Goal: Information Seeking & Learning: Learn about a topic

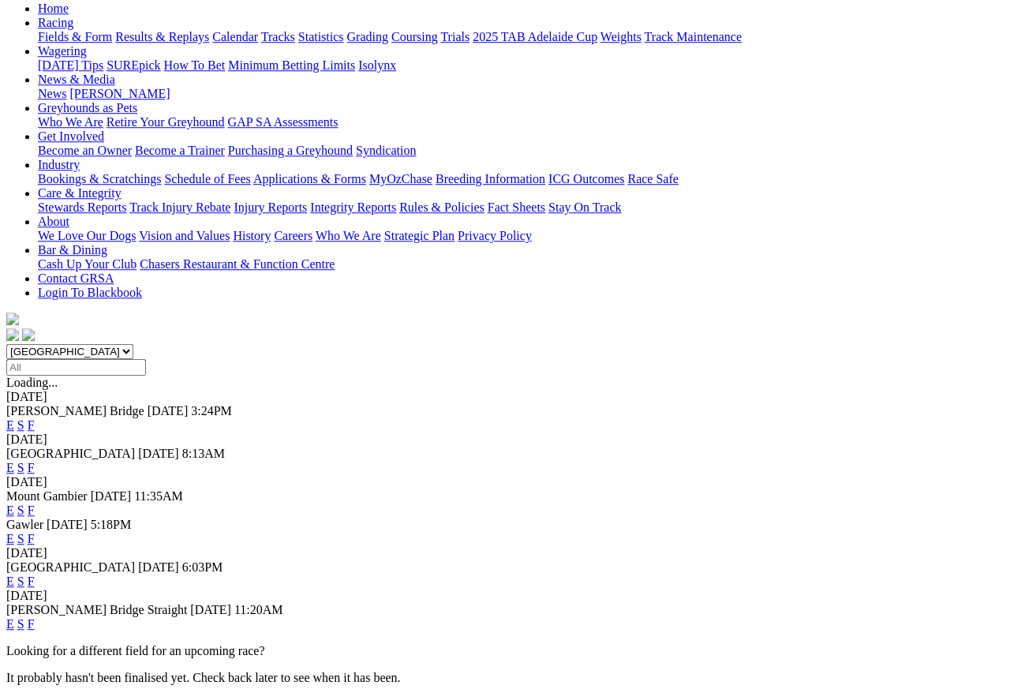
scroll to position [170, 0]
click at [35, 418] on link "F" at bounding box center [31, 424] width 7 height 13
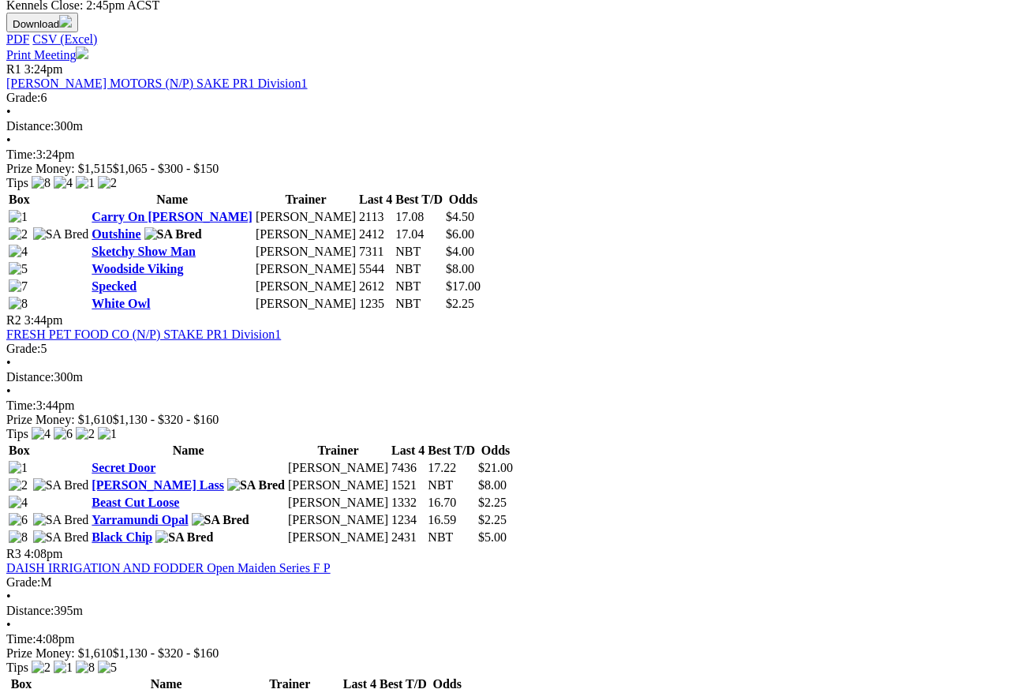
scroll to position [746, 0]
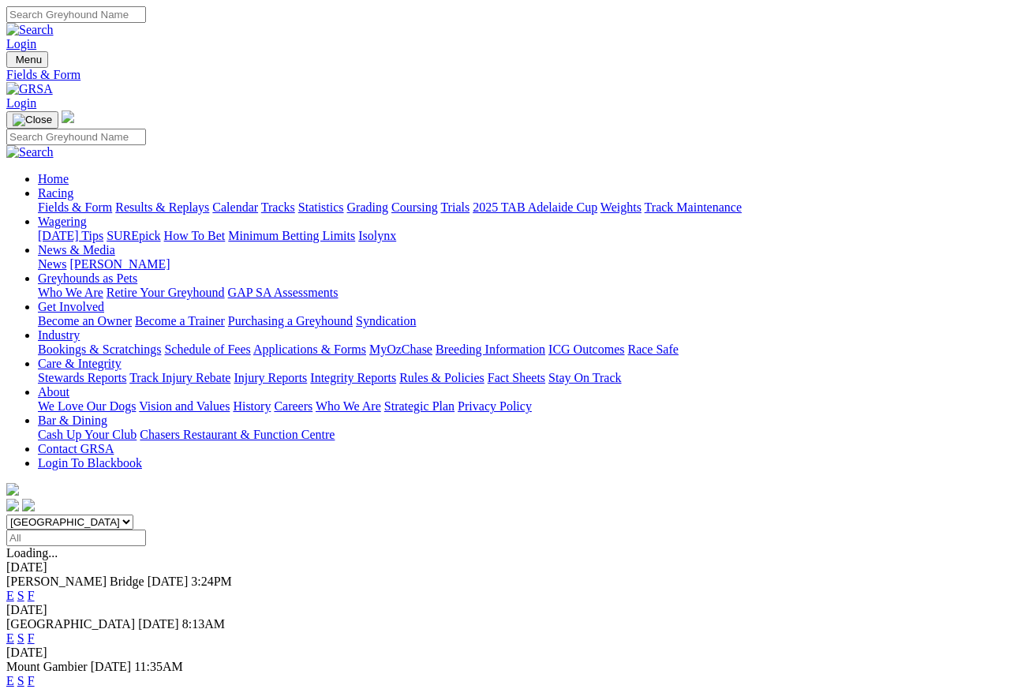
click at [208, 200] on link "Results & Replays" at bounding box center [162, 206] width 94 height 13
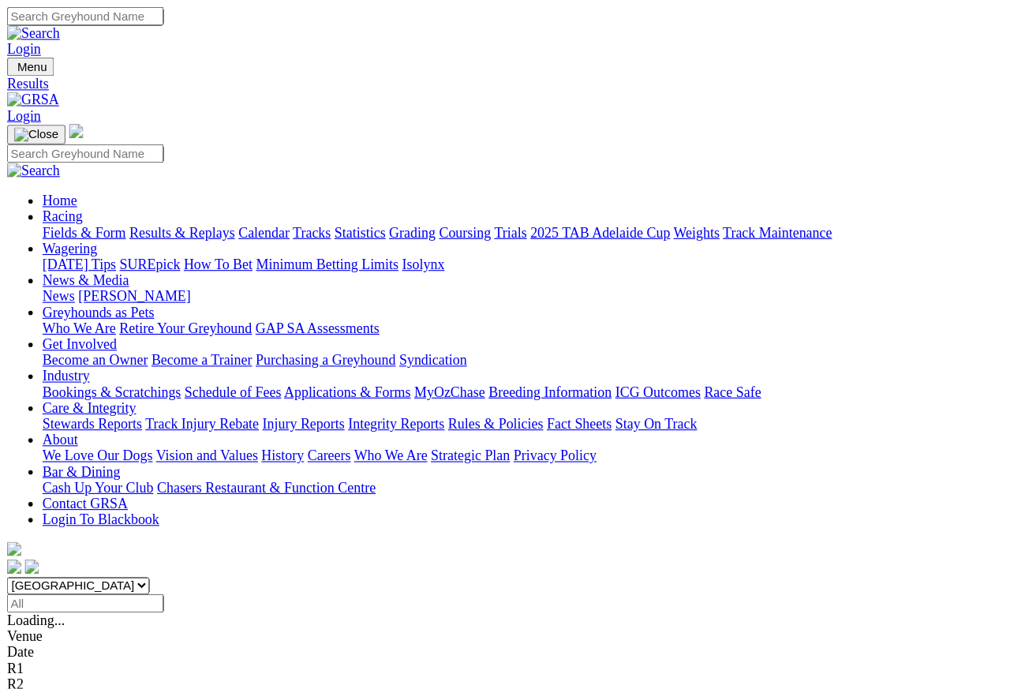
scroll to position [6, 0]
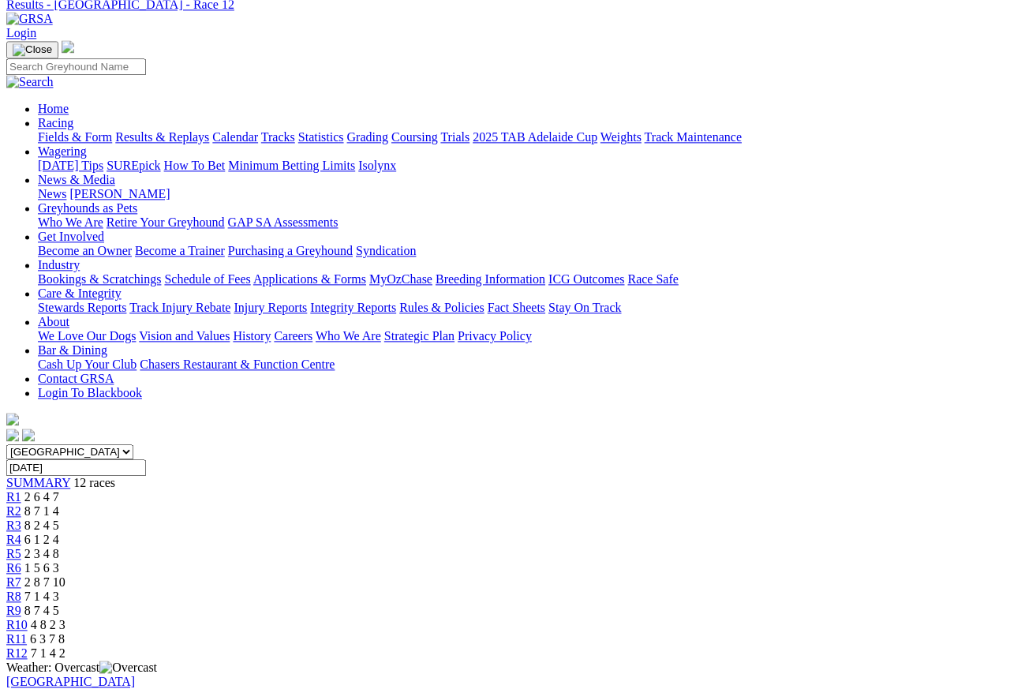
scroll to position [69, 0]
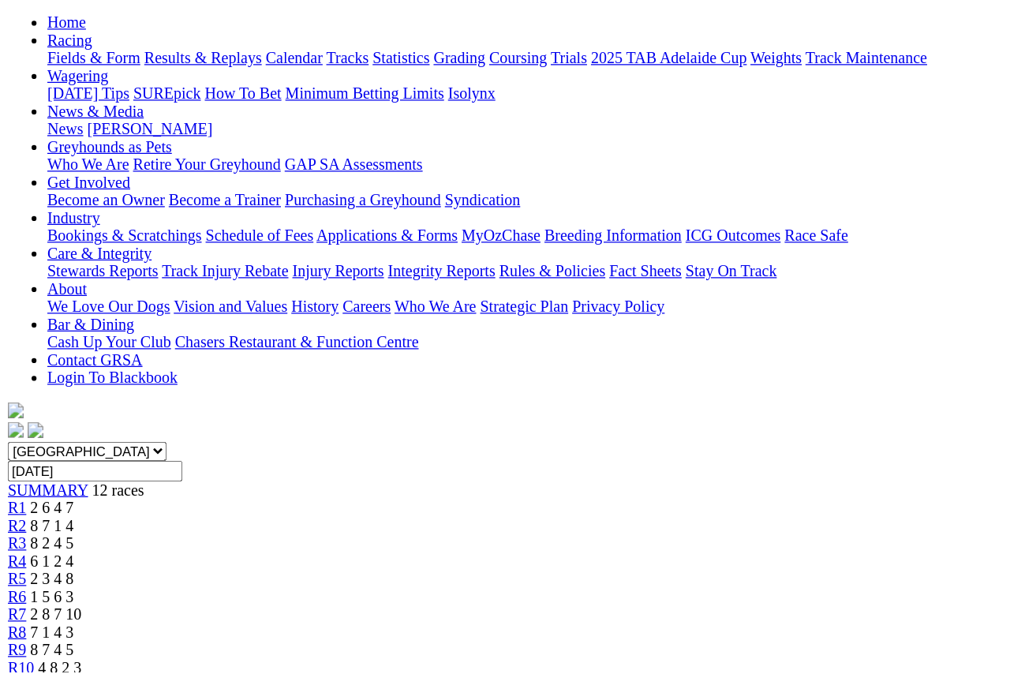
scroll to position [174, 0]
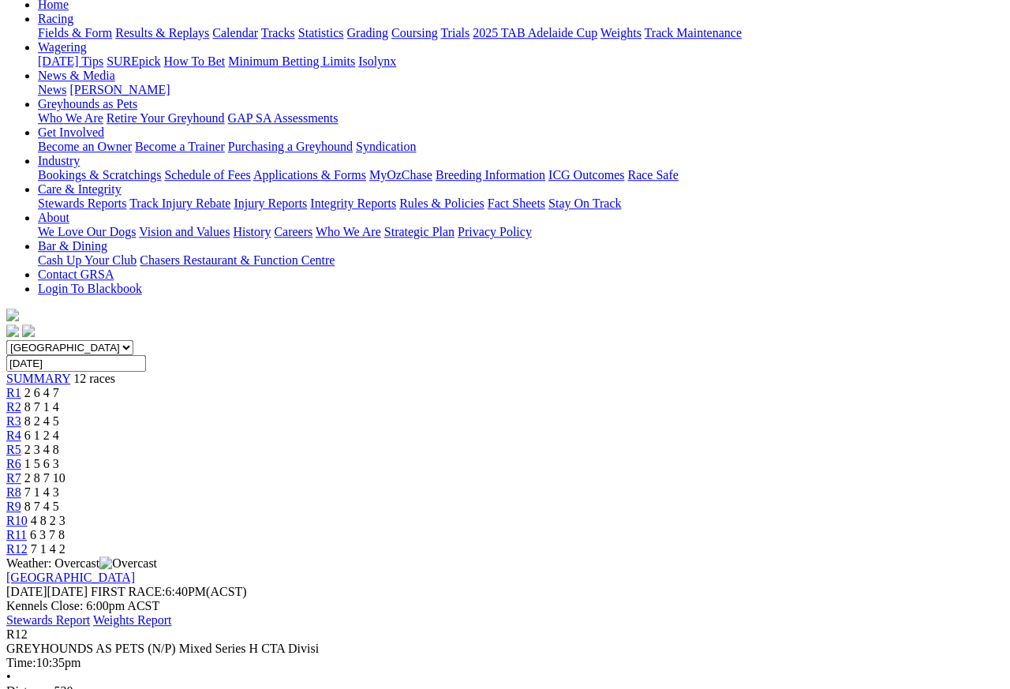
click at [21, 457] on span "R6" at bounding box center [13, 463] width 15 height 13
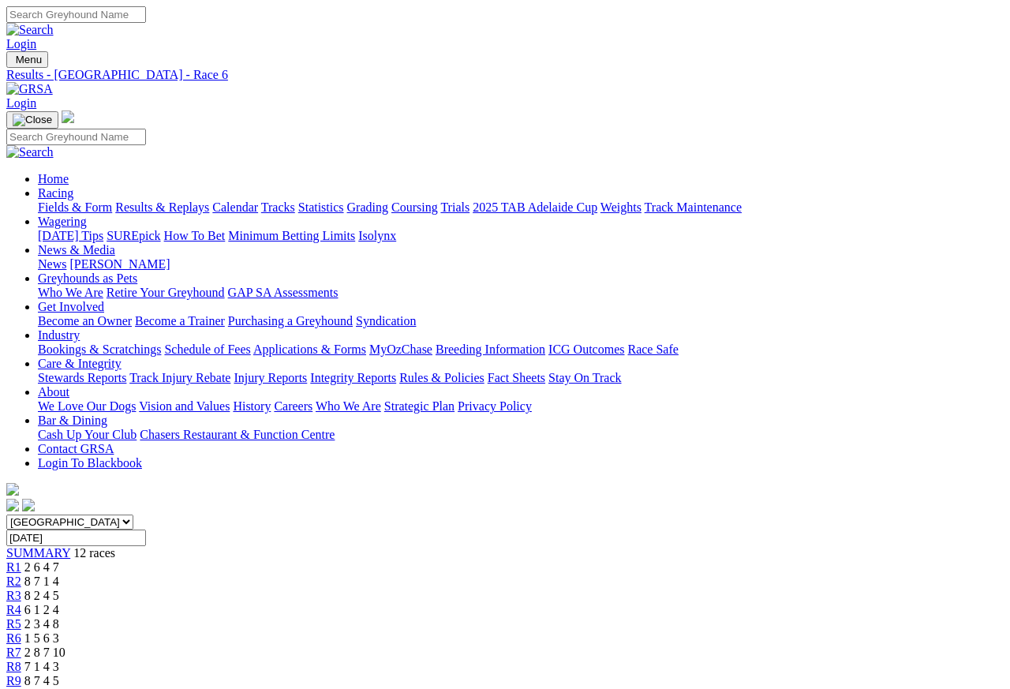
click at [21, 645] on span "R7" at bounding box center [13, 651] width 15 height 13
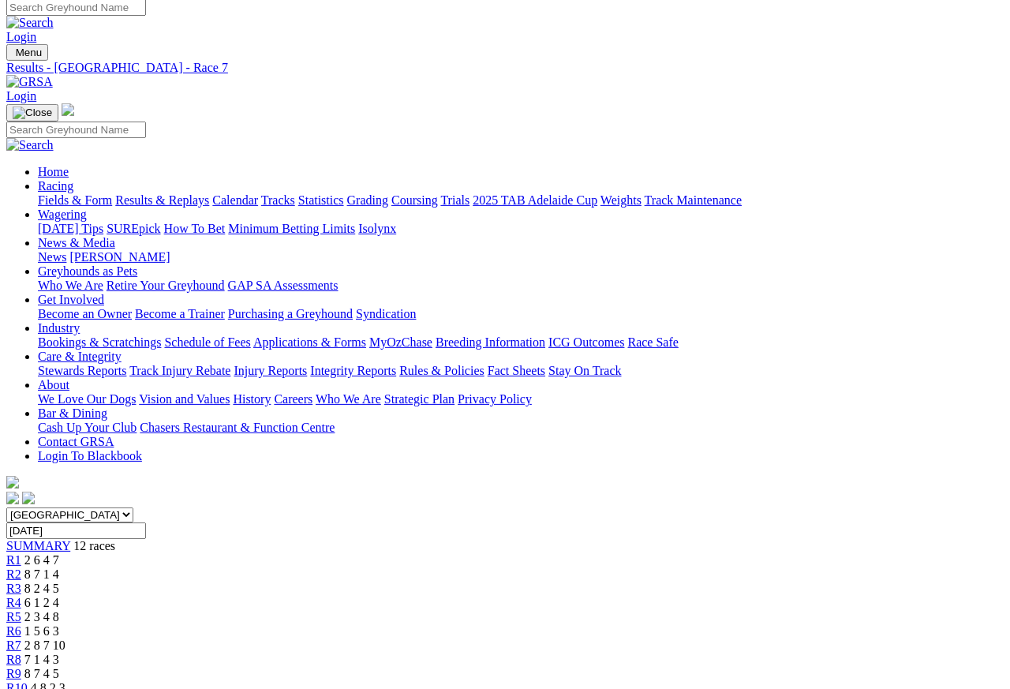
scroll to position [7, 0]
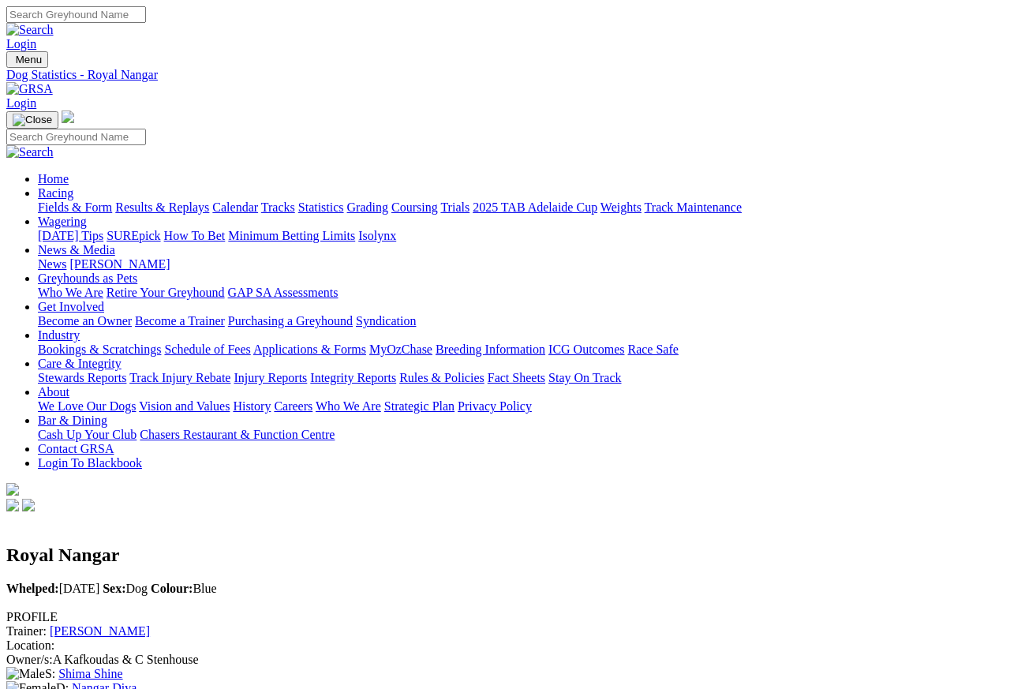
scroll to position [14, 0]
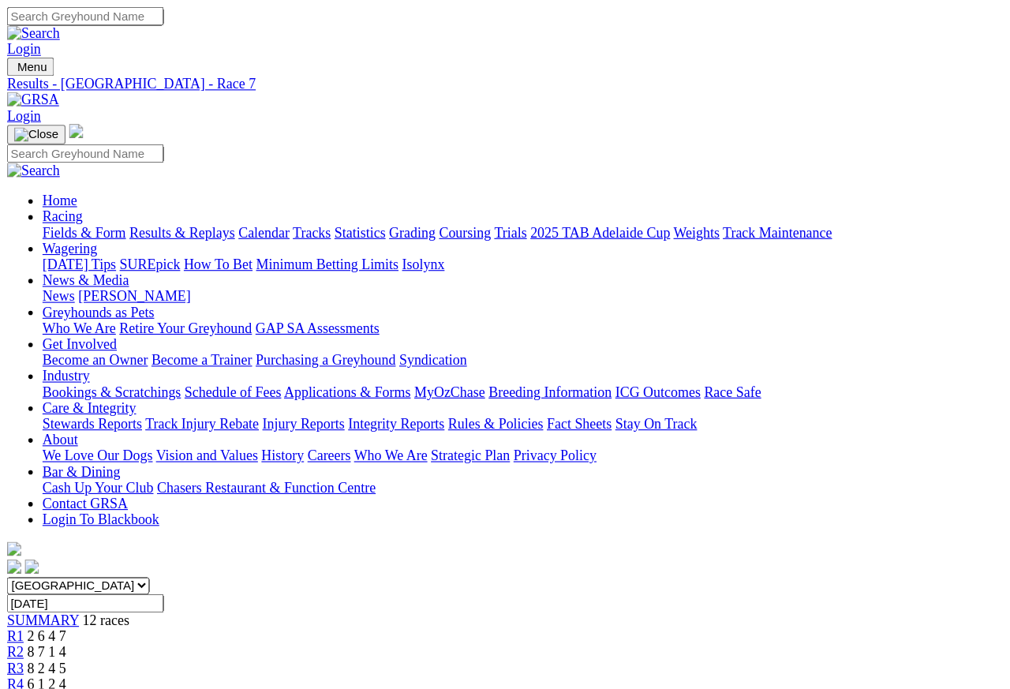
scroll to position [6, 0]
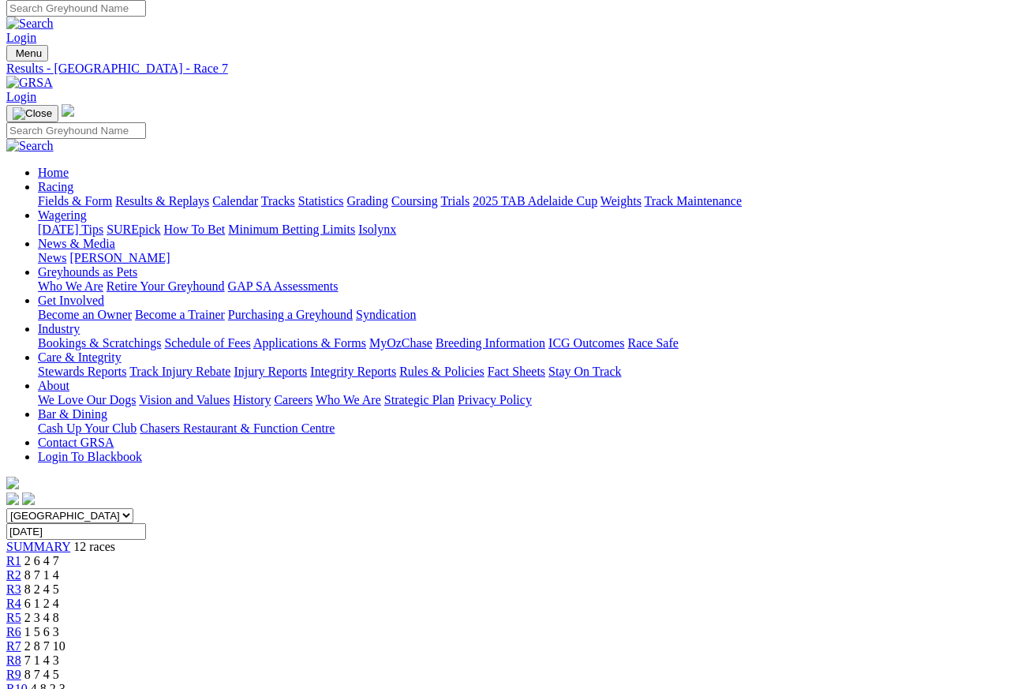
click at [21, 613] on span "R8" at bounding box center [13, 659] width 15 height 13
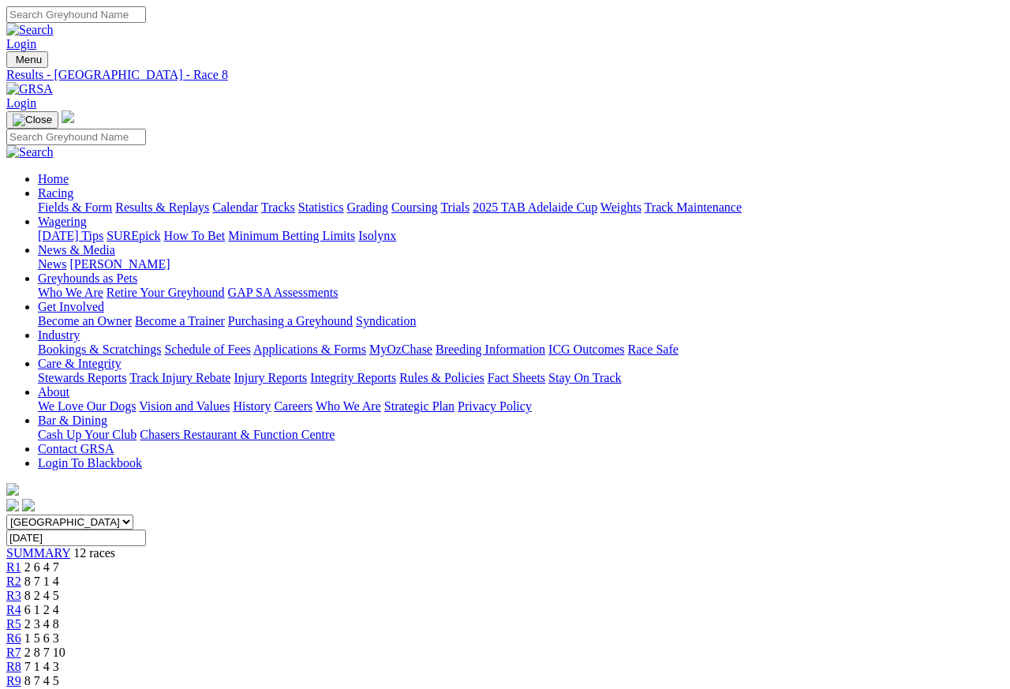
click at [21, 613] on link "R5" at bounding box center [13, 623] width 15 height 13
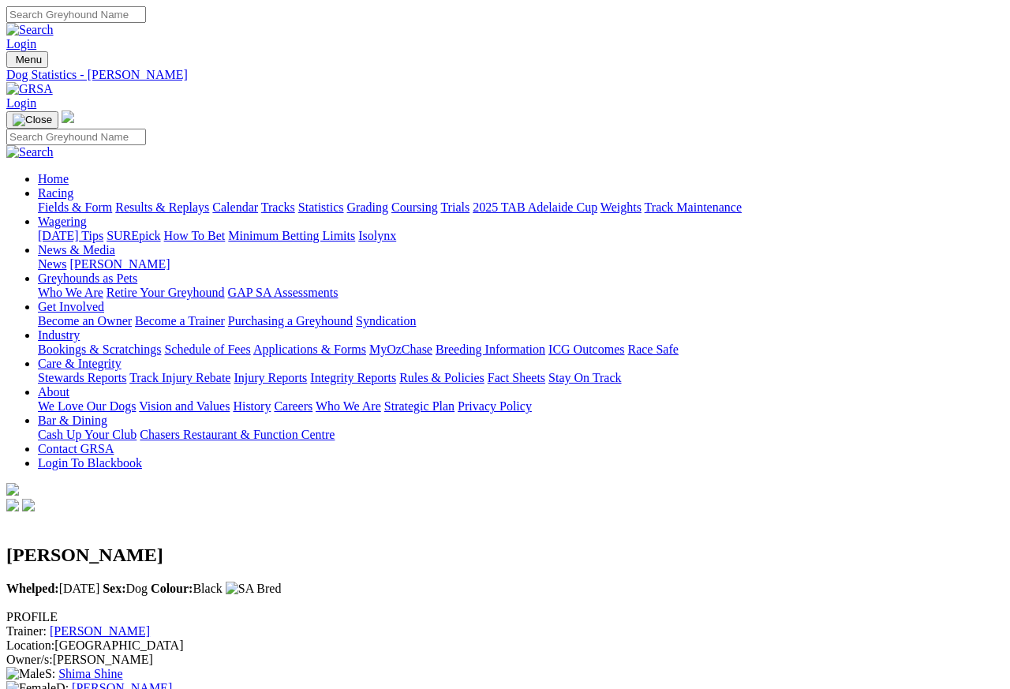
scroll to position [7, 0]
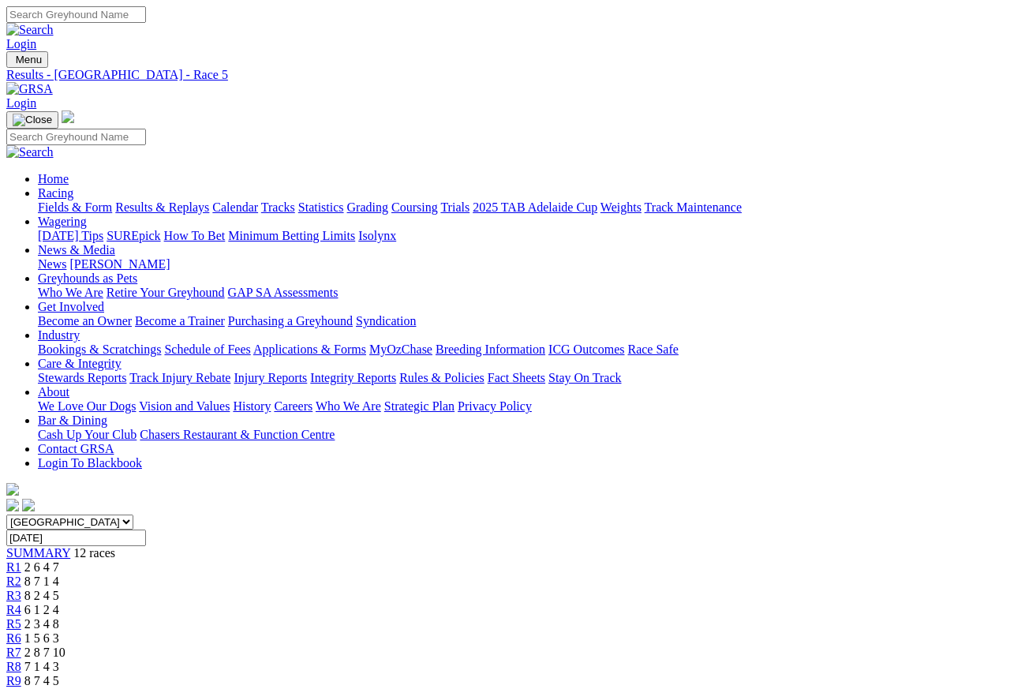
scroll to position [7, 0]
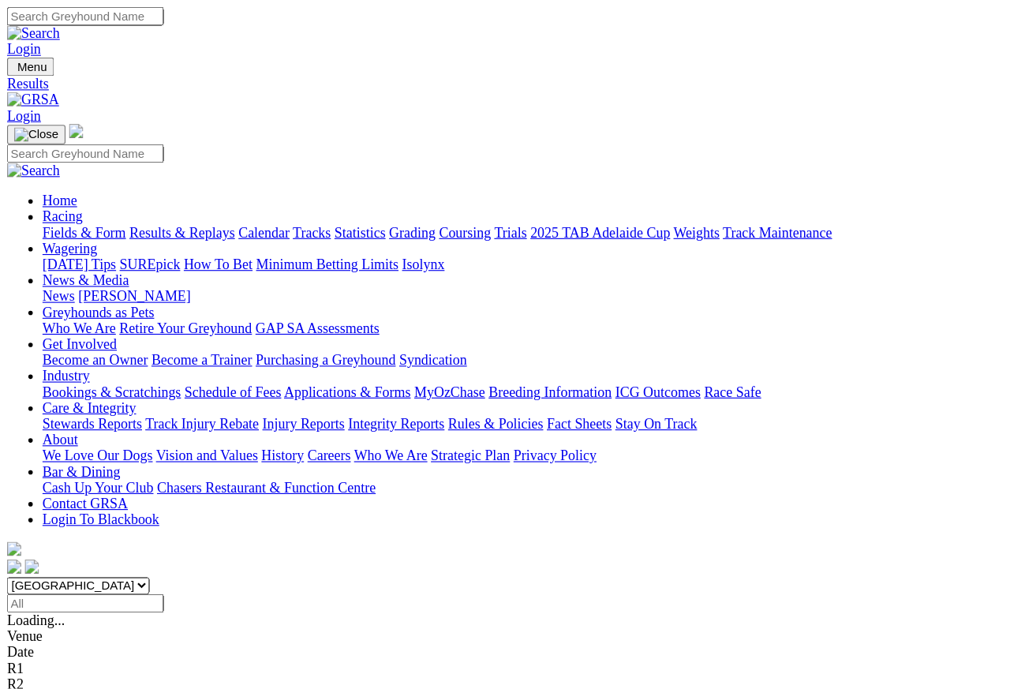
scroll to position [7, 0]
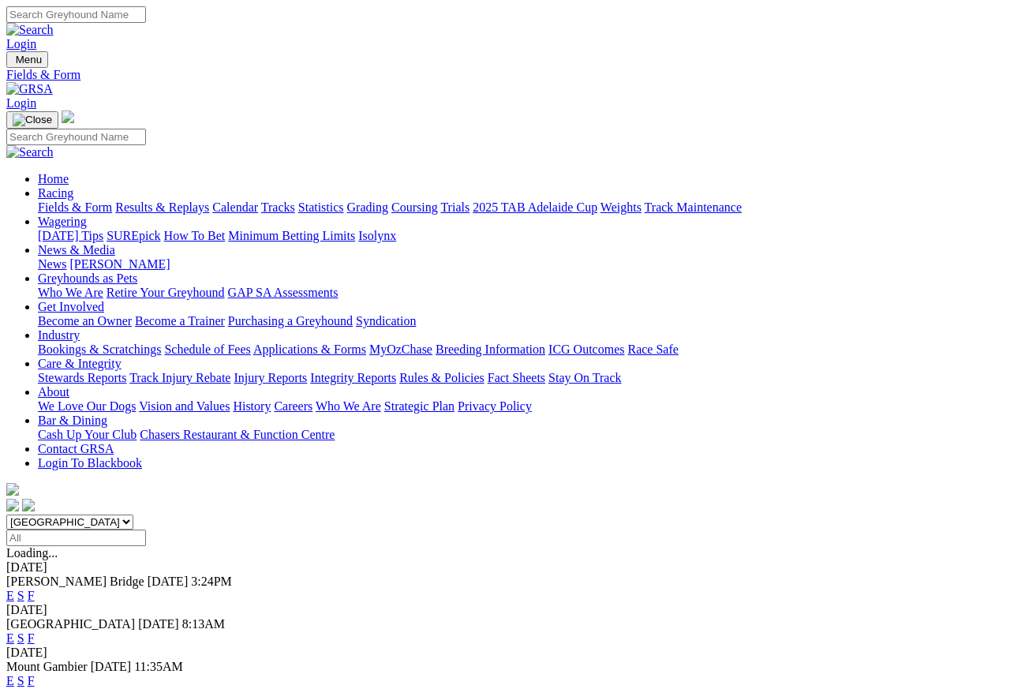
scroll to position [7, 0]
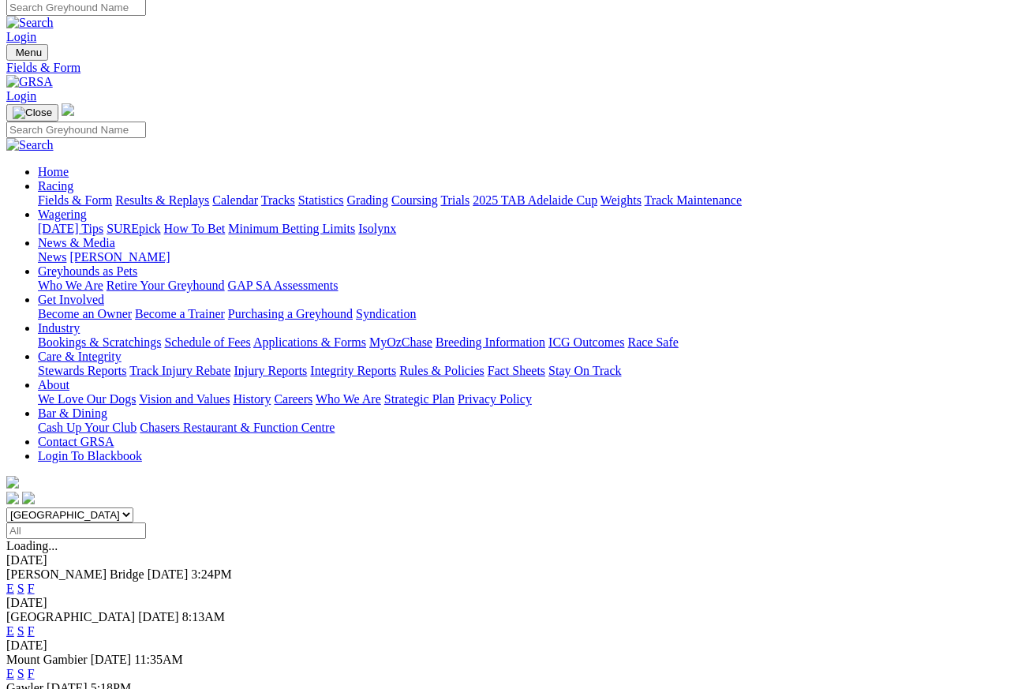
click at [122, 350] on link "Care & Integrity" at bounding box center [80, 356] width 84 height 13
click at [396, 364] on link "Integrity Reports" at bounding box center [353, 370] width 86 height 13
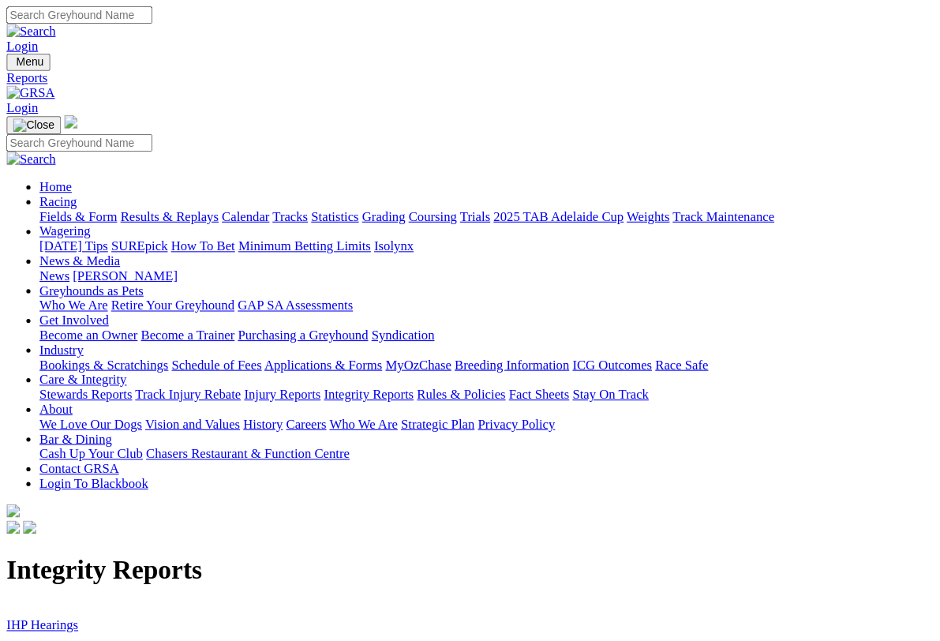
scroll to position [2, 0]
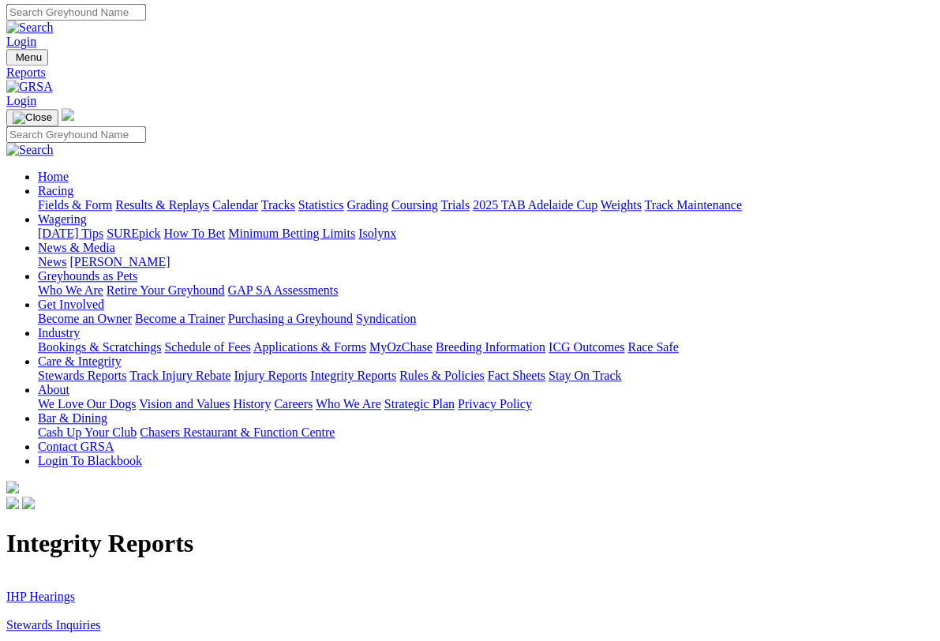
click at [49, 613] on link "Stewards Inquiries" at bounding box center [53, 624] width 95 height 13
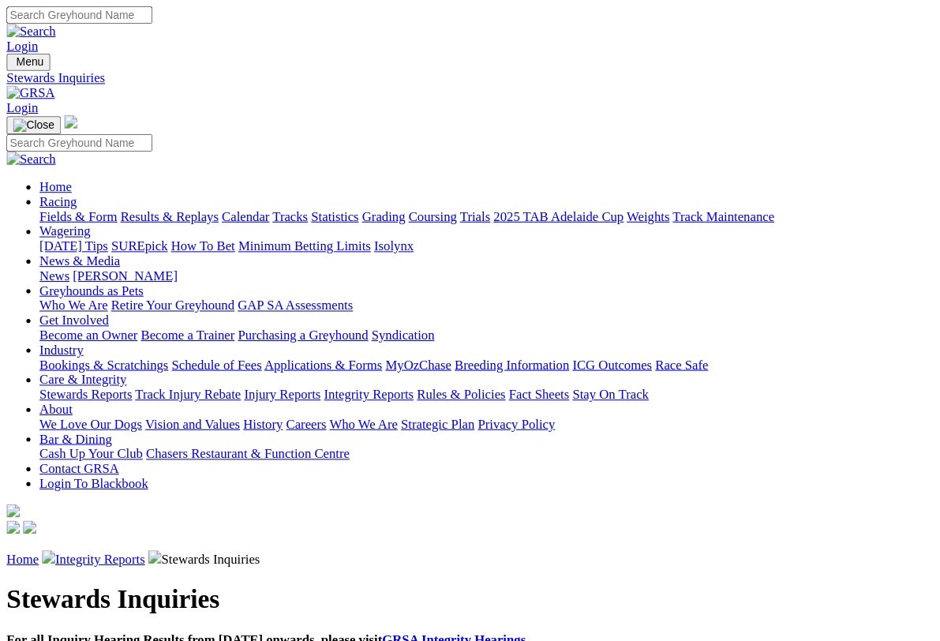
scroll to position [2, 0]
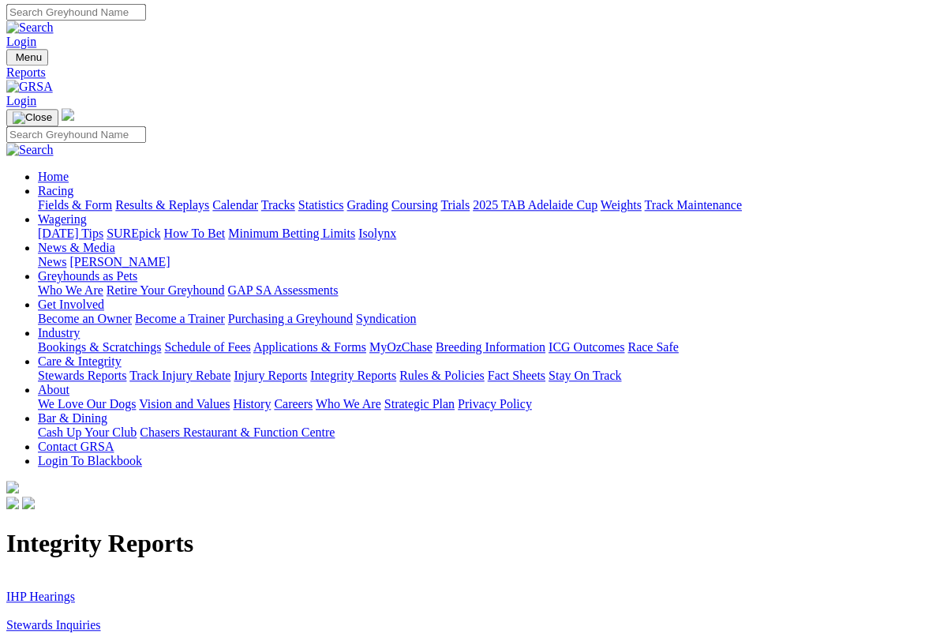
scroll to position [2, 0]
click at [46, 589] on link "IHP Hearings" at bounding box center [40, 595] width 69 height 13
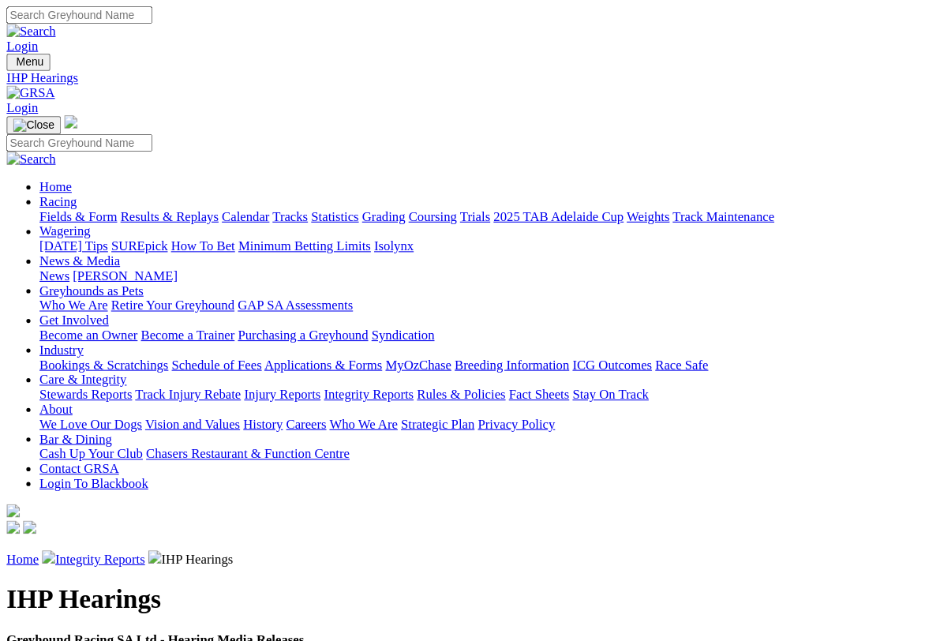
scroll to position [2, 0]
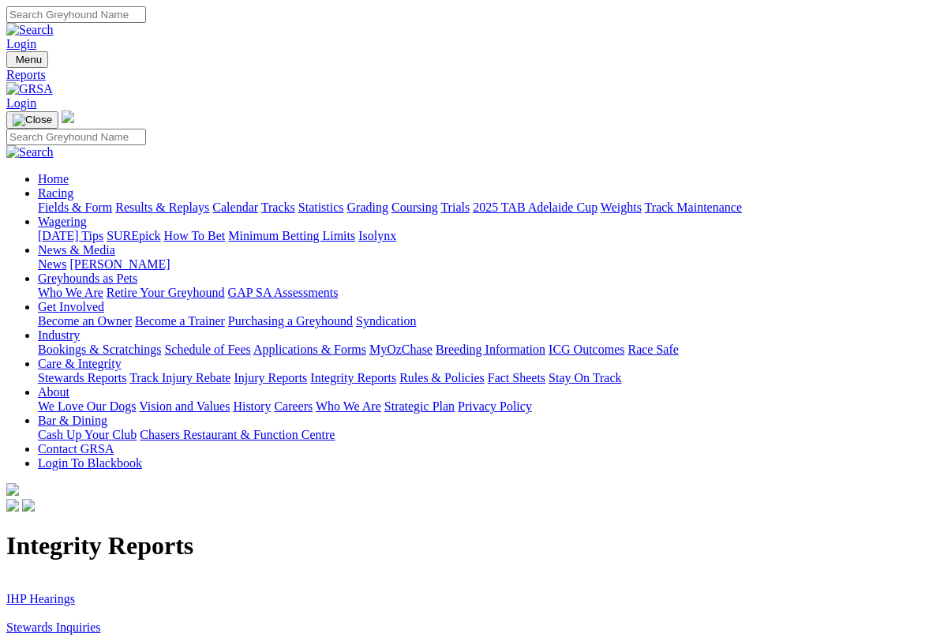
scroll to position [2, 0]
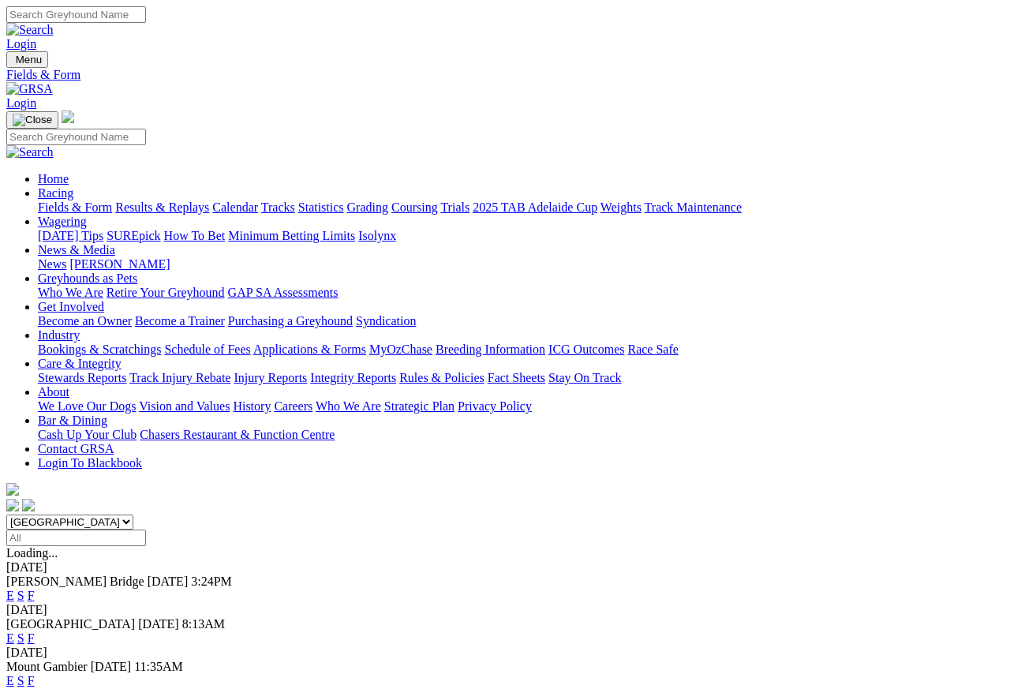
scroll to position [7, 0]
